Goal: Task Accomplishment & Management: Complete application form

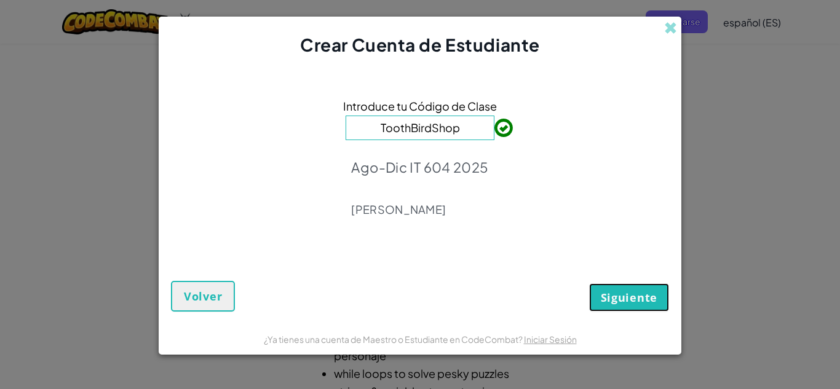
click at [618, 292] on span "Siguiente" at bounding box center [629, 297] width 57 height 15
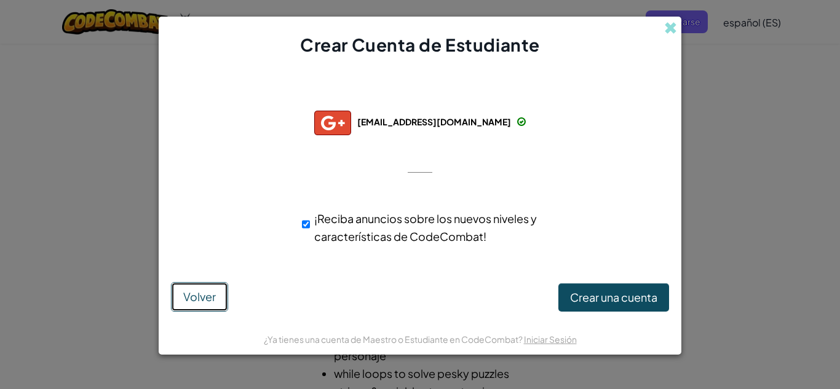
click at [197, 288] on button "Volver" at bounding box center [199, 297] width 57 height 30
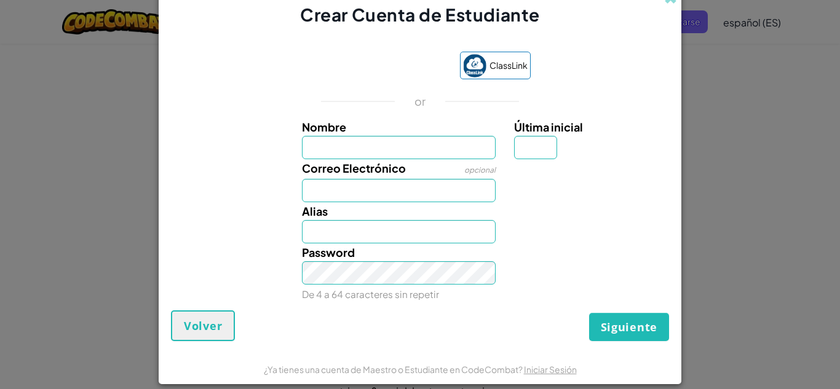
type input "n"
type input "[PERSON_NAME]"
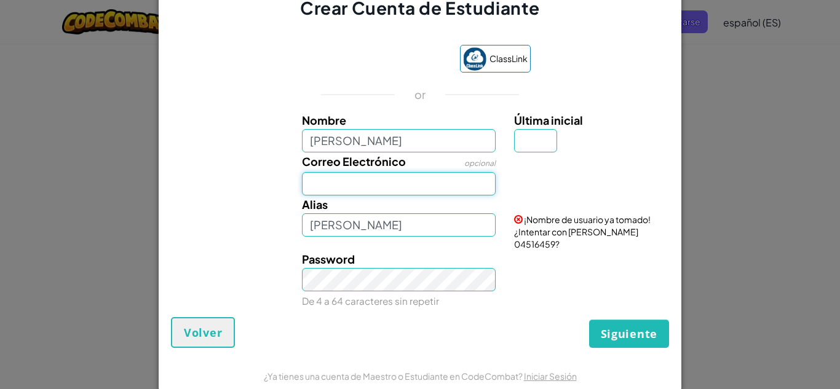
click at [397, 179] on input "Correo Electrónico" at bounding box center [399, 183] width 194 height 23
type input "[EMAIL_ADDRESS][DOMAIN_NAME]"
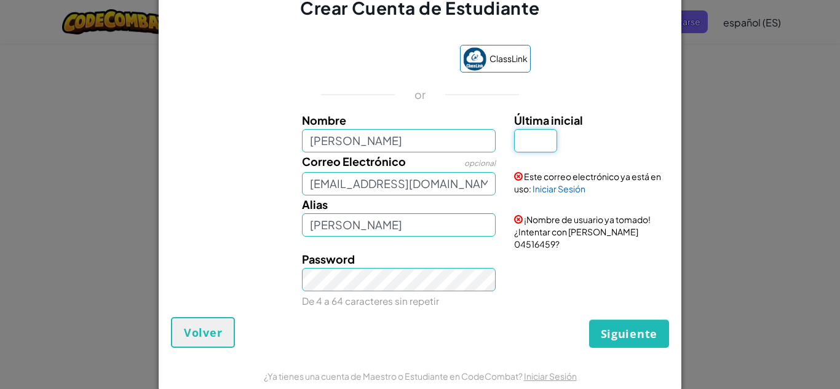
click at [549, 141] on input "Última inicial" at bounding box center [535, 140] width 43 height 23
type input "d"
type input "[PERSON_NAME]"
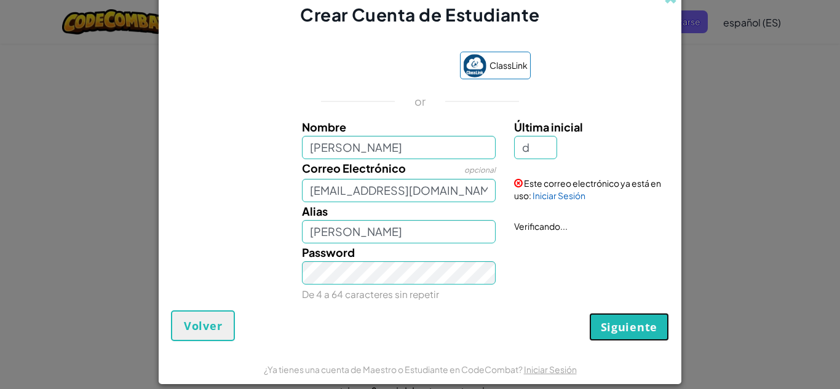
click at [621, 335] on span "Siguiente" at bounding box center [629, 327] width 57 height 15
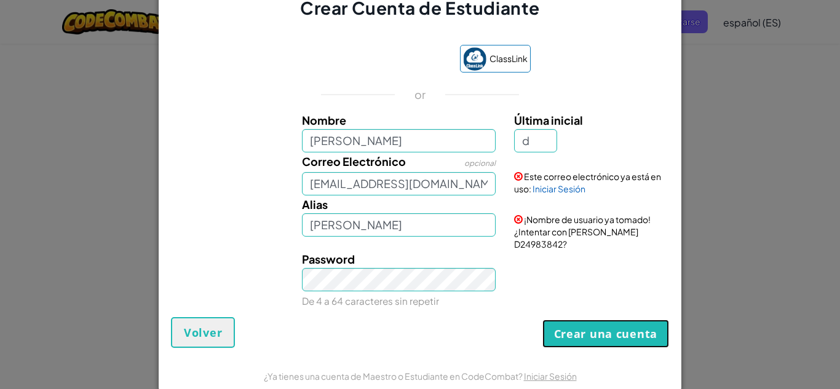
click at [621, 335] on button "Crear una cuenta" at bounding box center [606, 334] width 127 height 28
click at [563, 192] on link "Iniciar Sesión" at bounding box center [559, 188] width 53 height 11
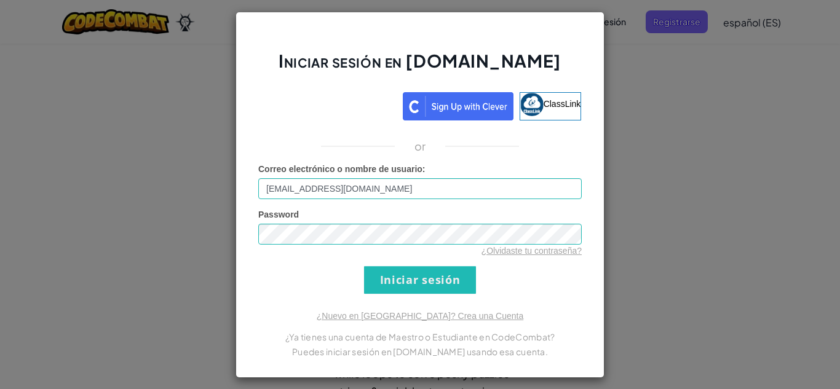
drag, startPoint x: 392, startPoint y: 294, endPoint x: 400, endPoint y: 284, distance: 12.7
click at [400, 284] on div "Iniciar sesión en [DOMAIN_NAME] ClassLink or Error desconocido. Correo electrón…" at bounding box center [420, 195] width 369 height 367
click at [400, 284] on input "Iniciar sesión" at bounding box center [420, 280] width 112 height 28
click at [411, 279] on input "Iniciar sesión" at bounding box center [420, 280] width 112 height 28
